Goal: Information Seeking & Learning: Check status

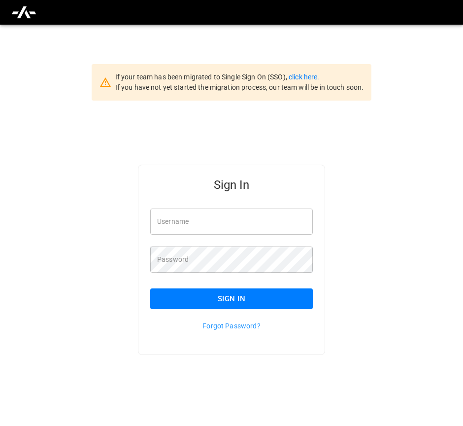
type input "**********"
click at [247, 301] on button "Sign In" at bounding box center [231, 298] width 163 height 21
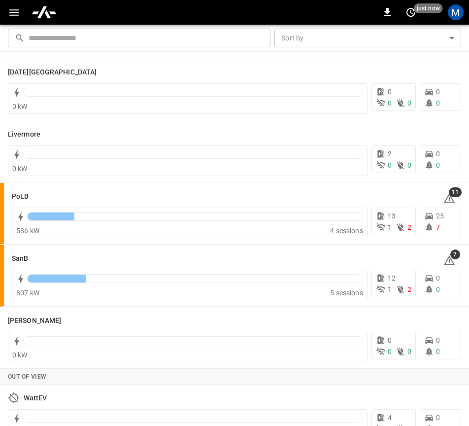
scroll to position [214, 0]
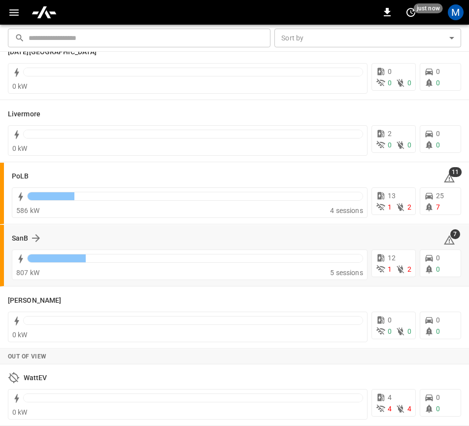
click at [9, 235] on div "SanB 7 807 kW 5 sessions 12 1 2 0 0" at bounding box center [234, 256] width 469 height 62
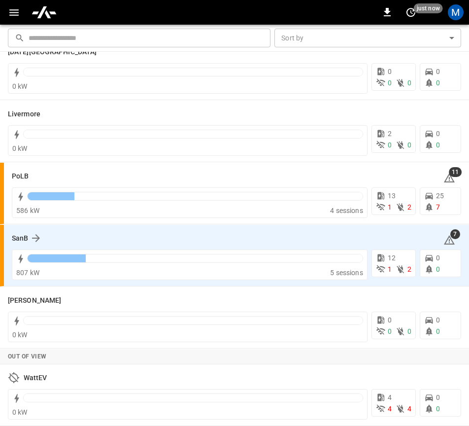
click at [36, 231] on div "SanB 7" at bounding box center [236, 238] width 449 height 19
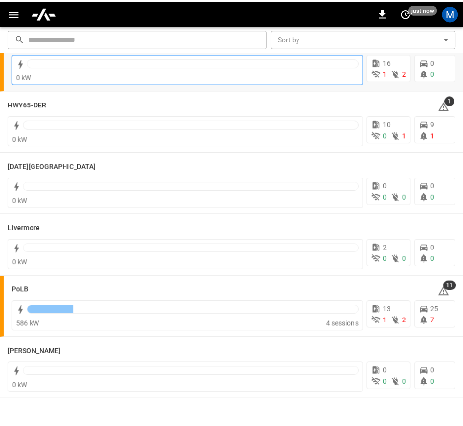
scroll to position [0, 0]
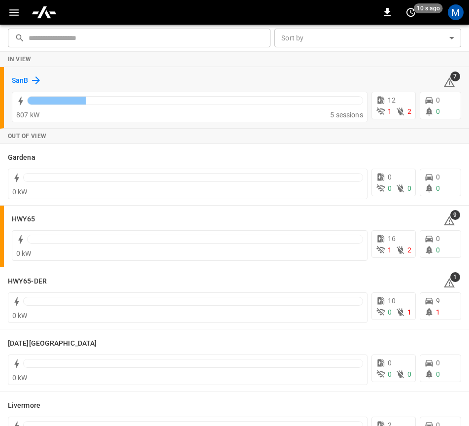
click at [27, 75] on h6 "SanB" at bounding box center [20, 80] width 16 height 11
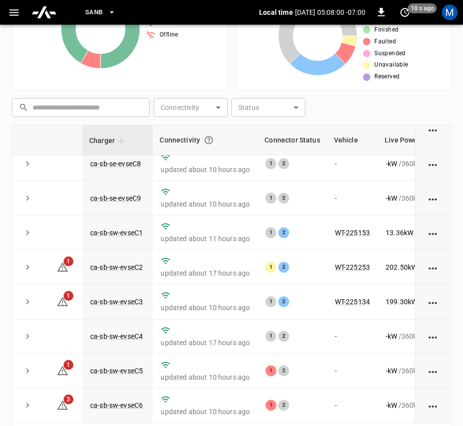
scroll to position [232, 0]
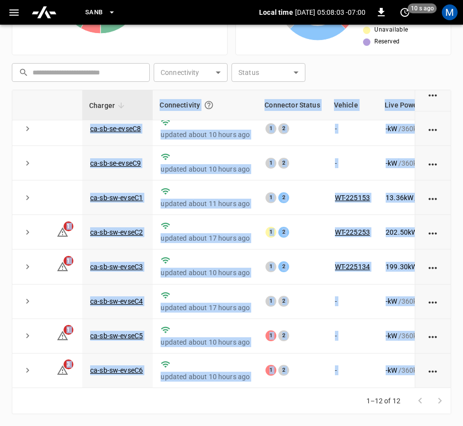
drag, startPoint x: 246, startPoint y: 389, endPoint x: 273, endPoint y: 387, distance: 27.2
click at [273, 387] on div "Charger Connectivity Connector Status Vehicle Live Power Live SoC Last Session …" at bounding box center [231, 252] width 439 height 324
click at [266, 397] on div "1–12 of 12" at bounding box center [231, 401] width 439 height 26
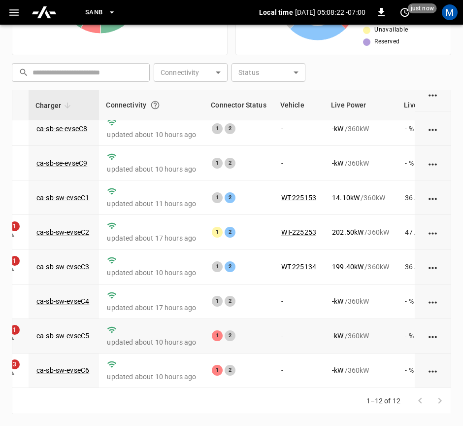
scroll to position [159, 54]
click at [75, 331] on link "ca-sb-sw-evseC5" at bounding box center [62, 336] width 57 height 12
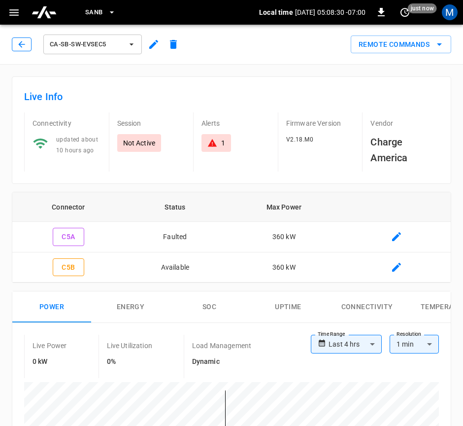
click at [29, 44] on button "button" at bounding box center [22, 44] width 20 height 14
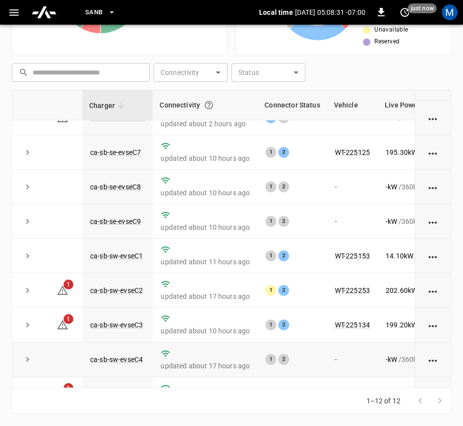
scroll to position [159, 0]
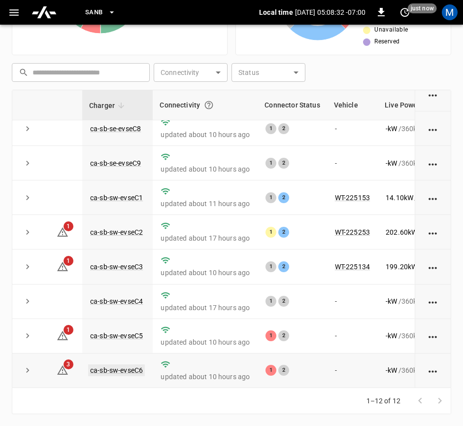
click at [122, 366] on link "ca-sb-sw-evseC6" at bounding box center [116, 370] width 57 height 12
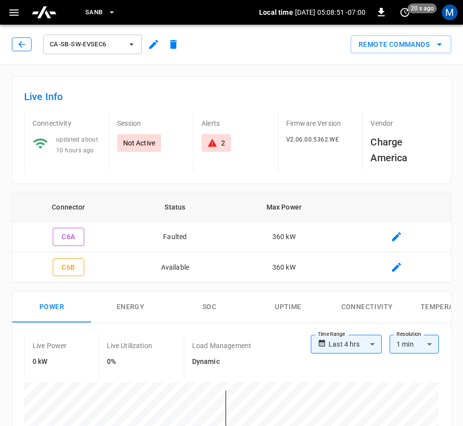
click at [29, 50] on button "button" at bounding box center [22, 44] width 20 height 14
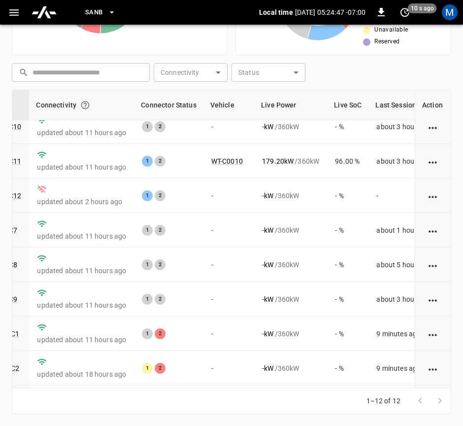
scroll to position [0, 124]
